Goal: Communication & Community: Connect with others

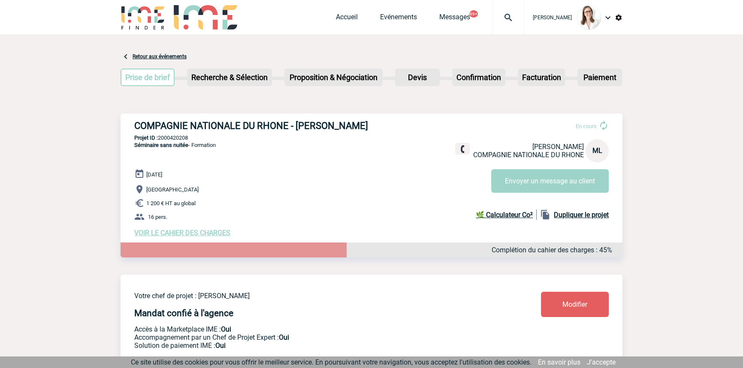
click at [495, 9] on div at bounding box center [508, 17] width 32 height 34
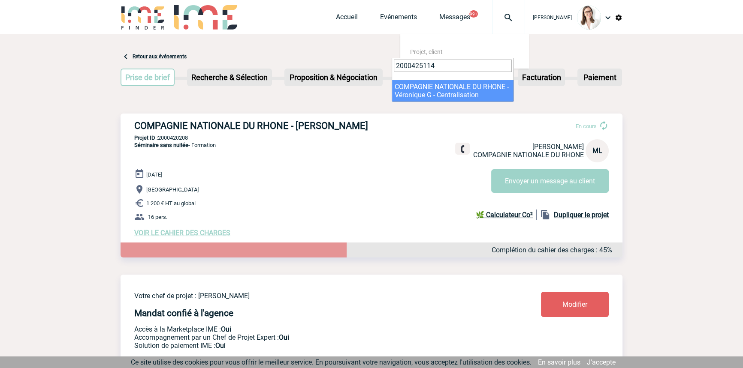
type input "2000425114"
select select "24615"
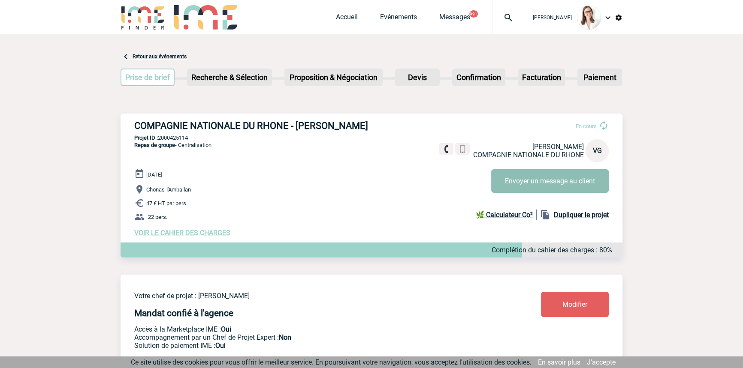
click at [517, 187] on button "Envoyer un message au client" at bounding box center [549, 181] width 117 height 24
